Goal: Communication & Community: Participate in discussion

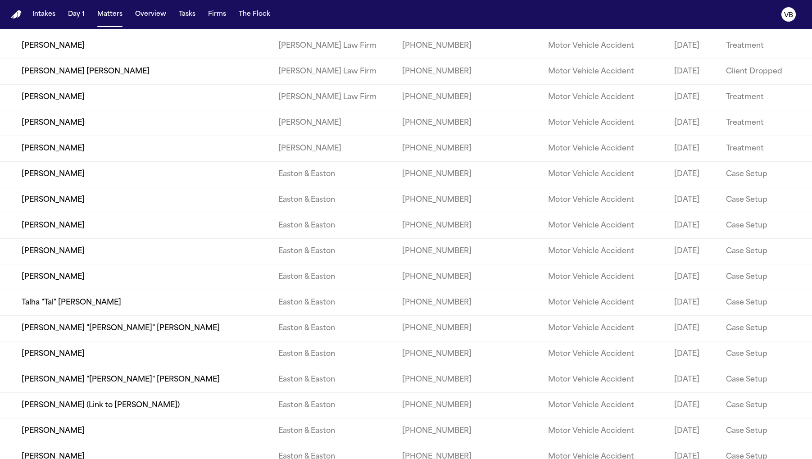
scroll to position [14185, 0]
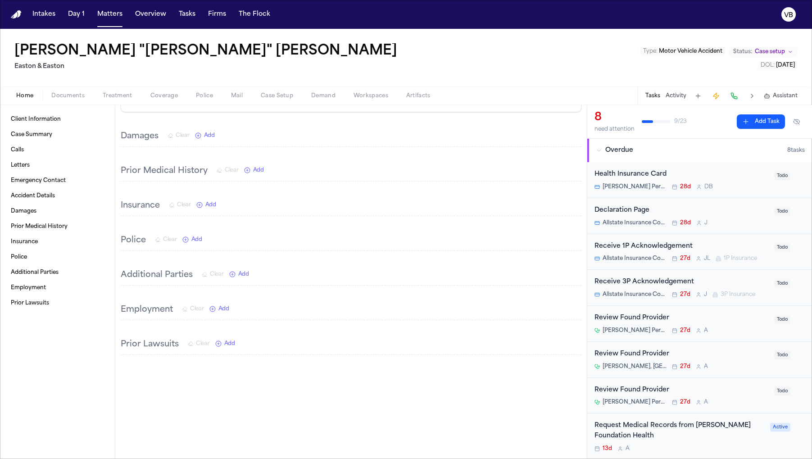
scroll to position [424, 0]
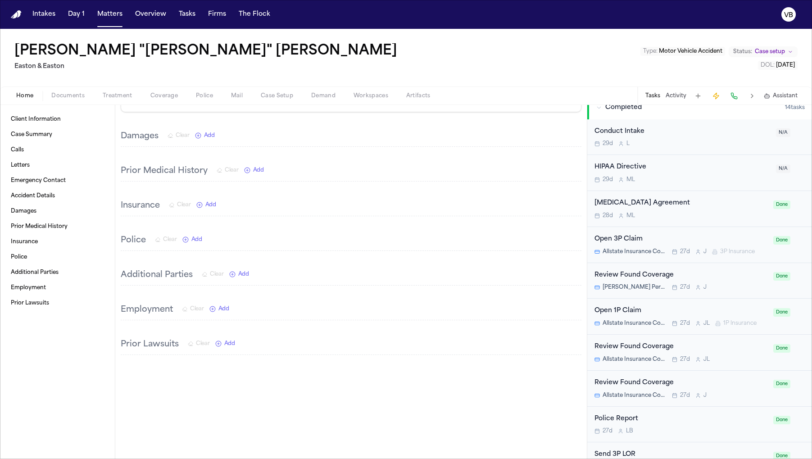
click at [692, 266] on div "Review Found Coverage [PERSON_NAME] Permanente 27d J Done" at bounding box center [700, 281] width 225 height 36
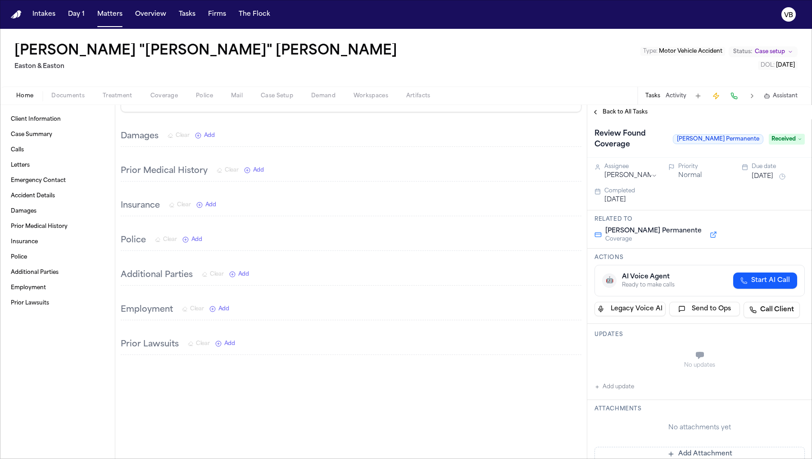
click at [191, 100] on span "button" at bounding box center [205, 100] width 28 height 1
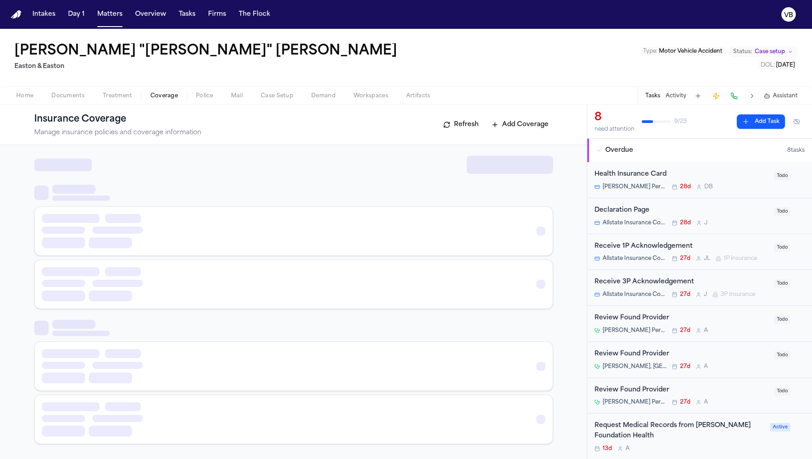
click at [162, 98] on span "Coverage" at bounding box center [163, 95] width 27 height 7
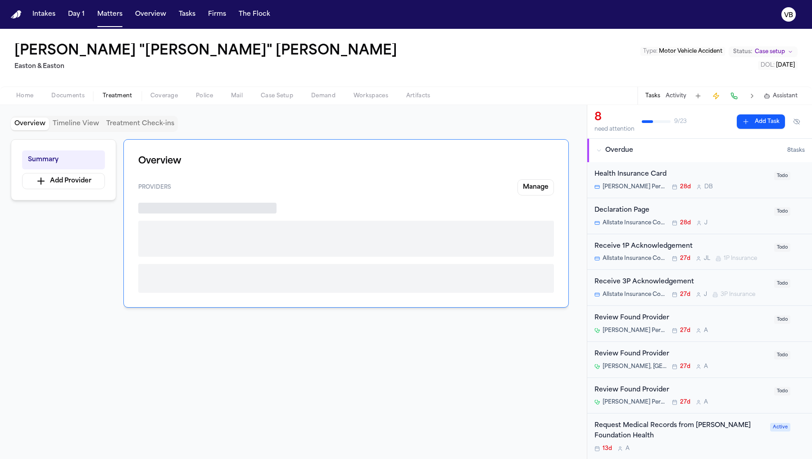
click at [105, 94] on span "Treatment" at bounding box center [118, 95] width 30 height 7
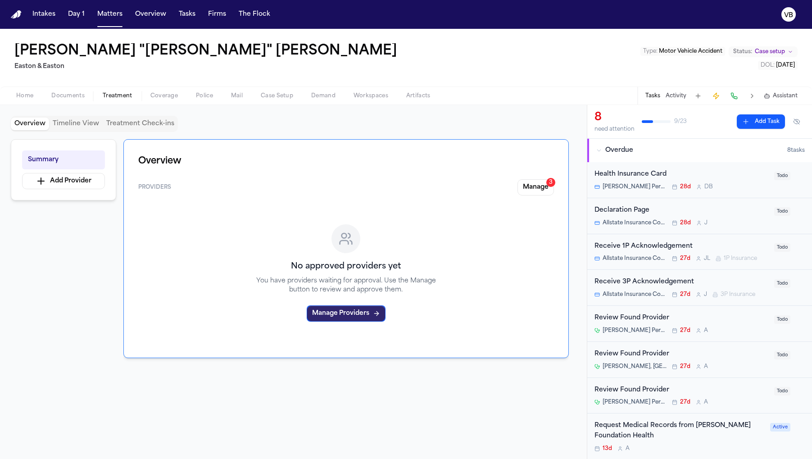
click at [349, 319] on button "Manage Providers" at bounding box center [346, 313] width 79 height 16
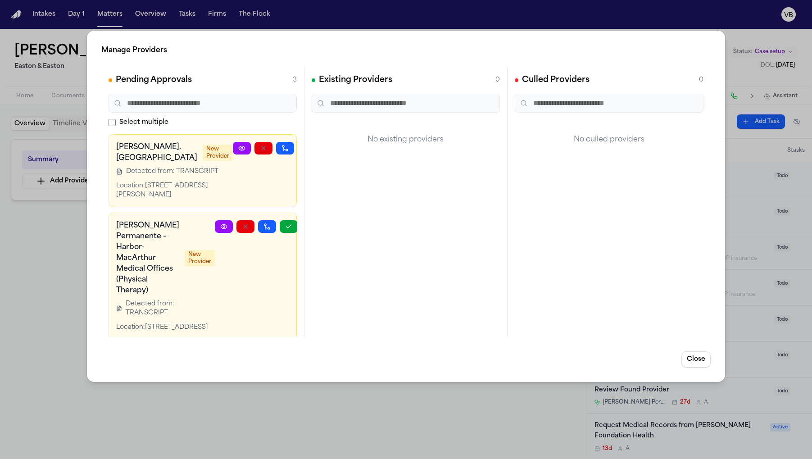
click at [59, 98] on div "Manage Providers Pending Approvals 3 Select multiple [PERSON_NAME], [GEOGRAPHIC…" at bounding box center [406, 229] width 812 height 459
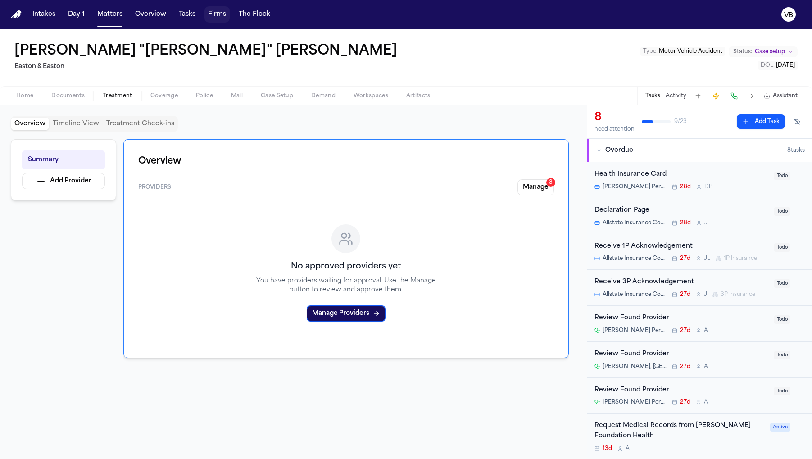
click at [219, 12] on button "Firms" at bounding box center [217, 14] width 25 height 16
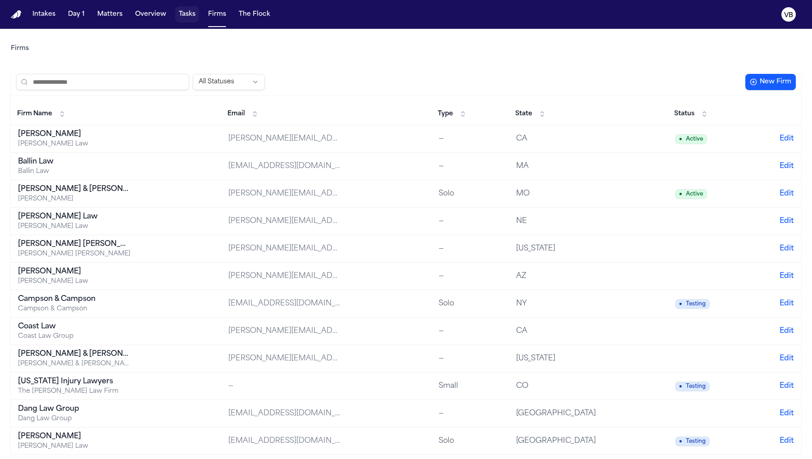
click at [187, 9] on button "Tasks" at bounding box center [187, 14] width 24 height 16
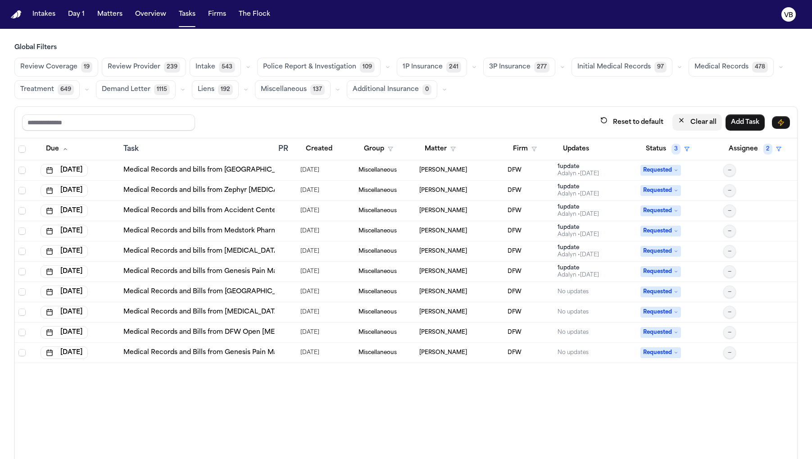
click at [708, 126] on button "Clear all" at bounding box center [698, 122] width 50 height 17
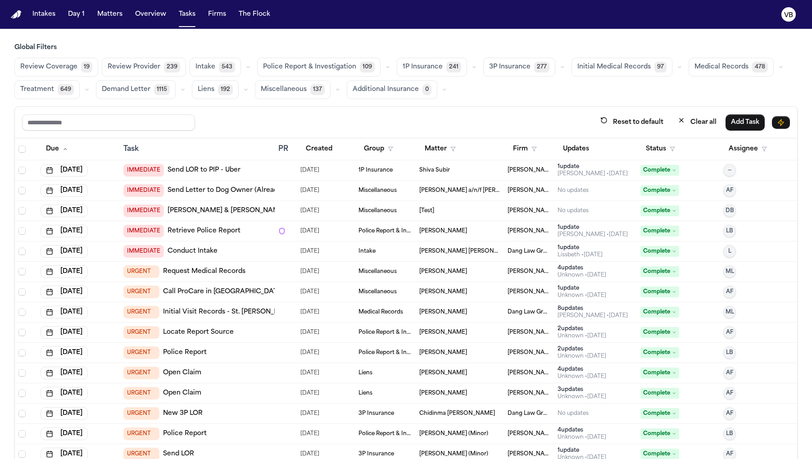
click at [589, 173] on div "[PERSON_NAME] • [DATE]" at bounding box center [593, 173] width 70 height 7
click at [277, 132] on div "Reset to default Clear all Add Task" at bounding box center [406, 123] width 783 height 32
click at [105, 12] on button "Matters" at bounding box center [110, 14] width 32 height 16
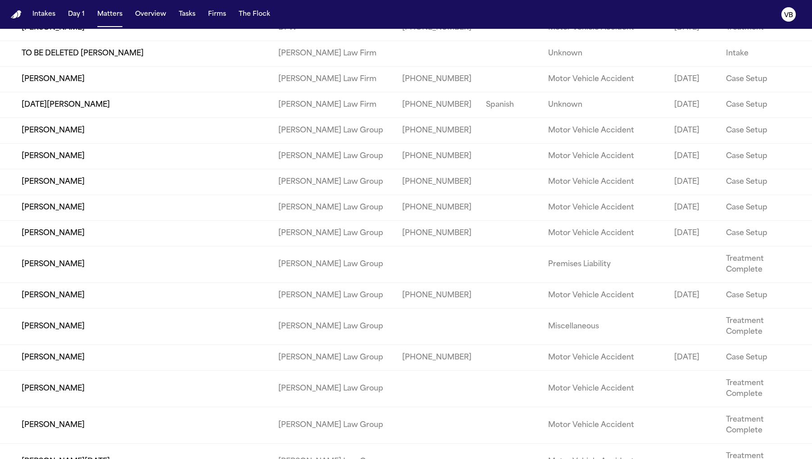
scroll to position [1402, 0]
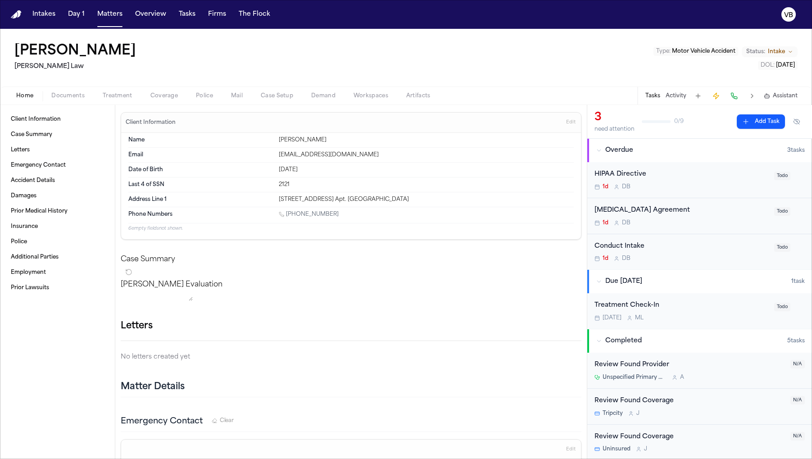
click at [788, 96] on span "Assistant" at bounding box center [785, 95] width 25 height 7
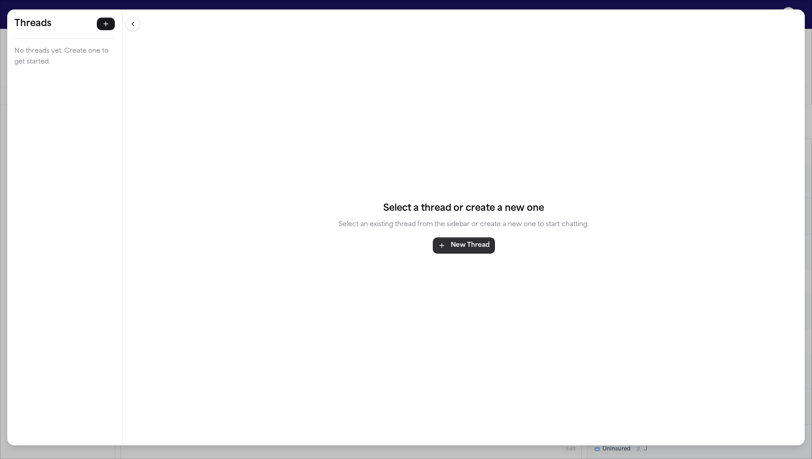
click at [456, 245] on button "New Thread" at bounding box center [464, 245] width 62 height 16
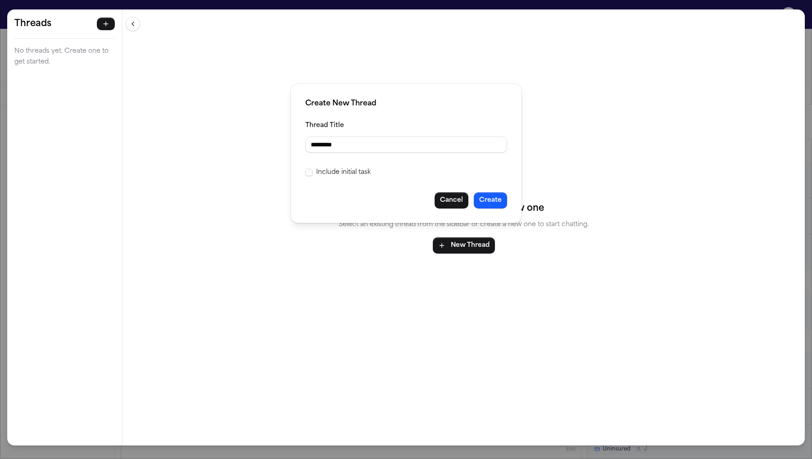
type input "*********"
click at [503, 199] on button "Create" at bounding box center [490, 200] width 33 height 16
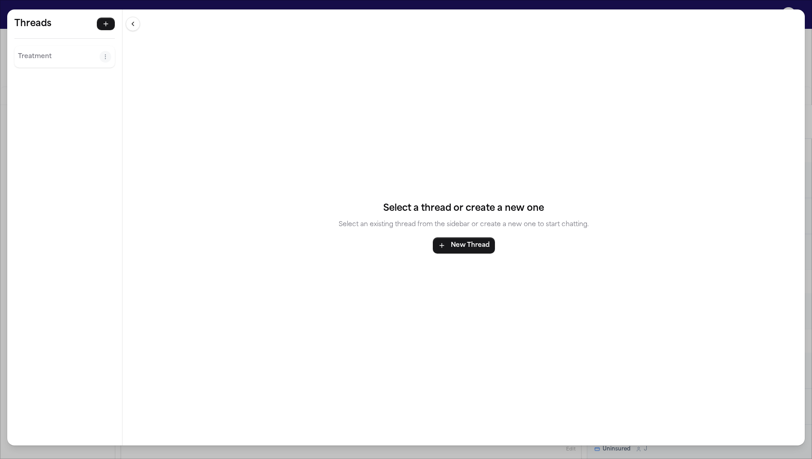
click at [72, 64] on div "Treatment" at bounding box center [64, 57] width 100 height 22
click at [53, 70] on div "Threads Treatment" at bounding box center [64, 42] width 115 height 67
click at [50, 68] on div "Threads Treatment" at bounding box center [64, 42] width 115 height 67
click at [42, 60] on p "Treatment" at bounding box center [59, 56] width 82 height 11
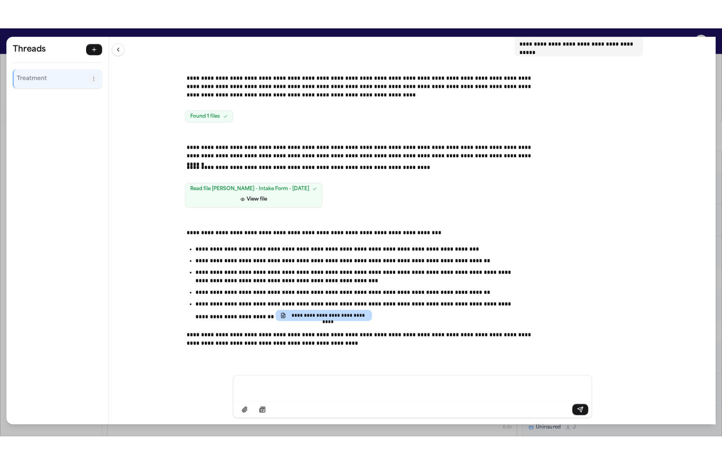
scroll to position [41, 0]
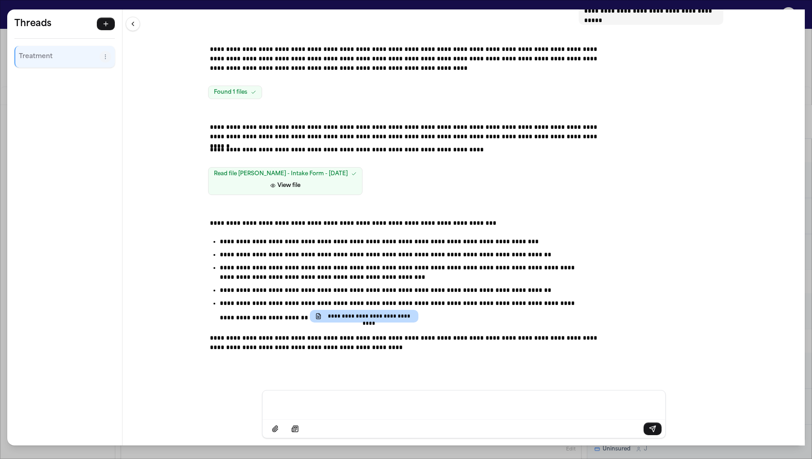
click at [806, 10] on div "**********" at bounding box center [406, 229] width 812 height 459
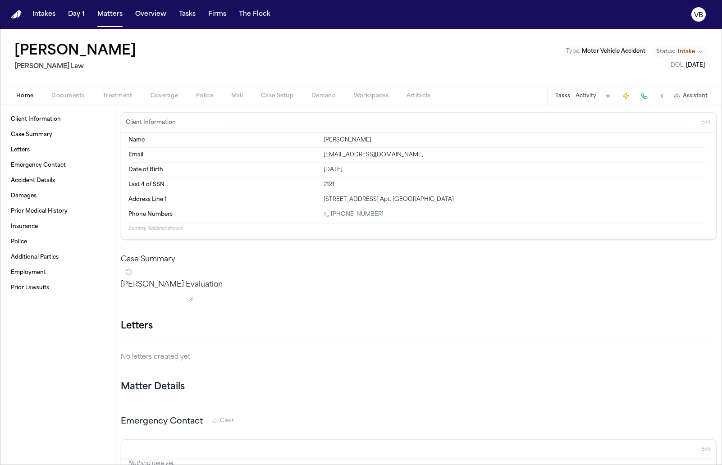
click at [323, 50] on div "[PERSON_NAME] Law Type : Motor Vehicle Accident Status: Intake DOL : [DATE]" at bounding box center [361, 58] width 722 height 58
click at [40, 52] on h1 "[PERSON_NAME]" at bounding box center [75, 51] width 122 height 16
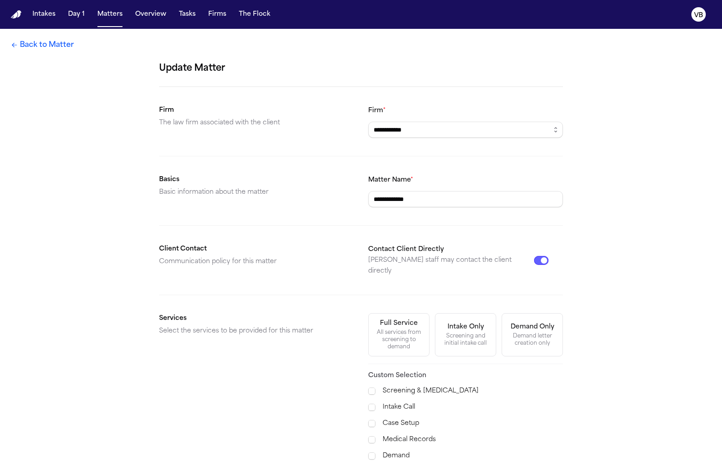
drag, startPoint x: 40, startPoint y: 52, endPoint x: 48, endPoint y: 53, distance: 8.2
click at [48, 53] on div "**********" at bounding box center [361, 298] width 722 height 538
click at [40, 47] on link "Back to Matter" at bounding box center [42, 45] width 63 height 11
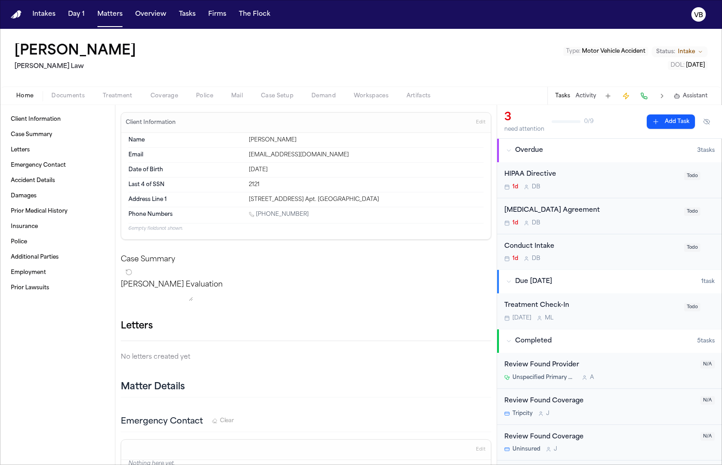
click at [165, 48] on div "[PERSON_NAME] Law Type : Motor Vehicle Accident Status: Intake DOL : [DATE]" at bounding box center [361, 58] width 722 height 58
